Goal: Task Accomplishment & Management: Manage account settings

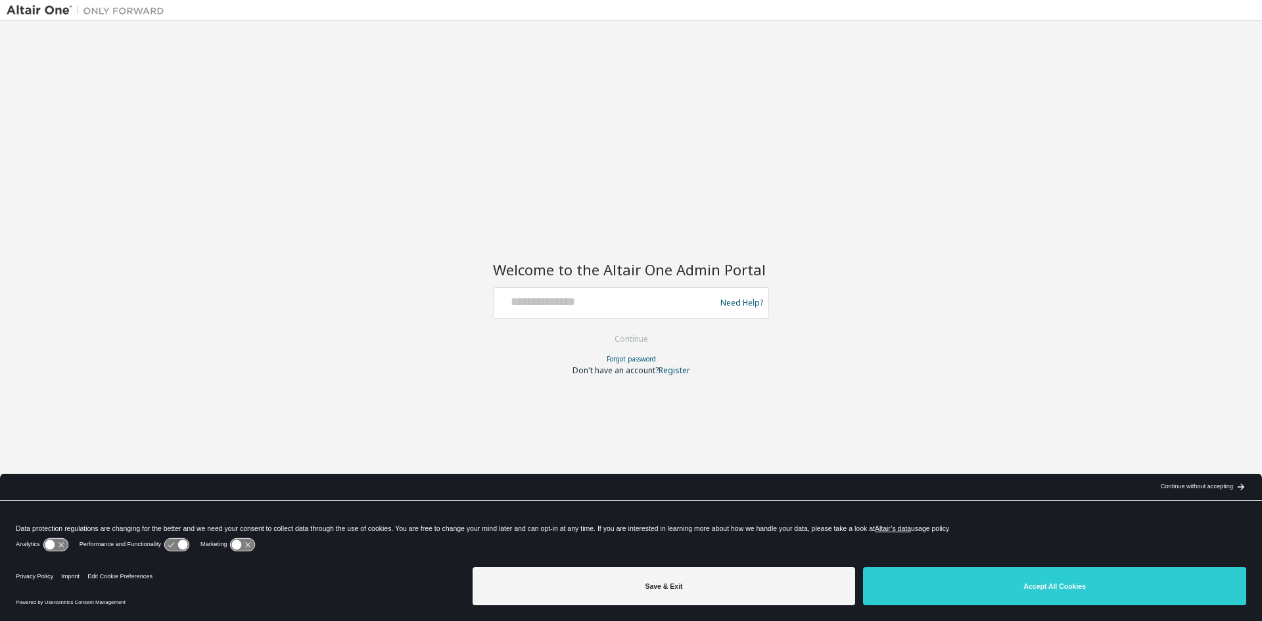
click at [591, 311] on div at bounding box center [606, 302] width 215 height 25
click at [598, 307] on input "text" at bounding box center [606, 299] width 215 height 19
type input "**********"
click at [601, 329] on button "Continue" at bounding box center [631, 339] width 61 height 20
